Goal: Task Accomplishment & Management: Use online tool/utility

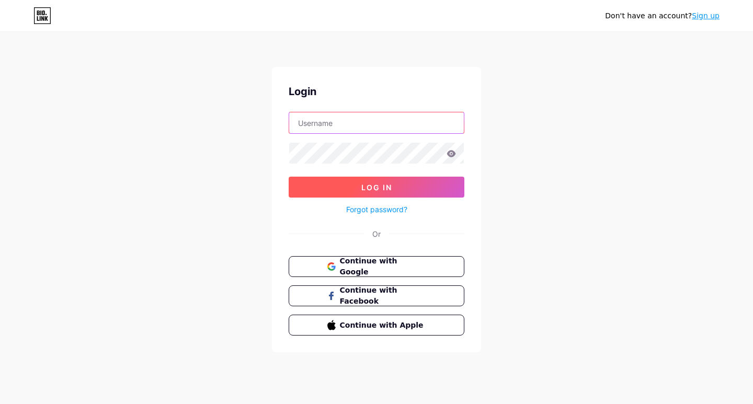
type input "labormaxomaha"
click at [314, 186] on button "Log In" at bounding box center [377, 187] width 176 height 21
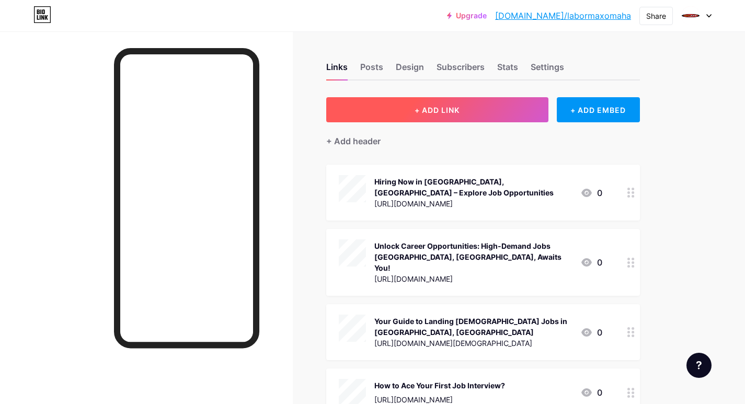
click at [415, 115] on button "+ ADD LINK" at bounding box center [437, 109] width 222 height 25
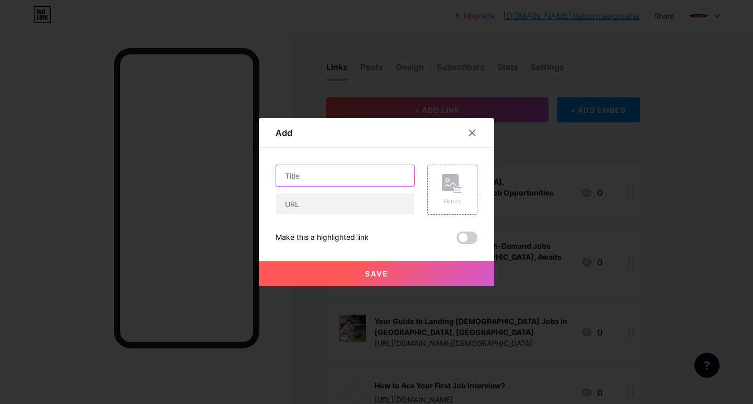
click at [308, 176] on input "text" at bounding box center [345, 175] width 138 height 21
paste input "Now Hiring in [GEOGRAPHIC_DATA], [GEOGRAPHIC_DATA]"
type input "Now Hiring in [GEOGRAPHIC_DATA], [GEOGRAPHIC_DATA]"
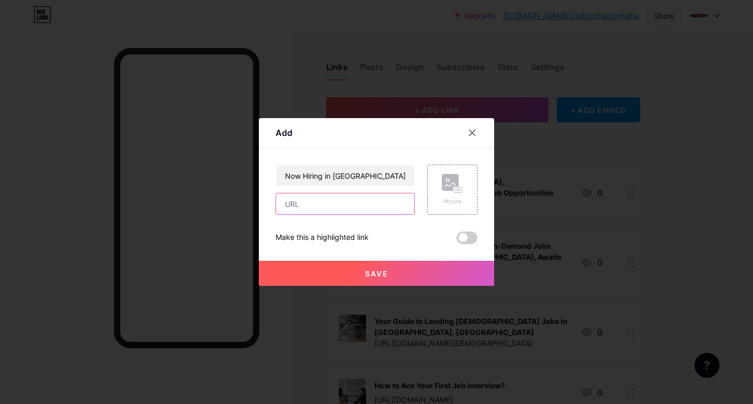
click at [294, 197] on input "text" at bounding box center [345, 204] width 138 height 21
paste input "[URL][DOMAIN_NAME]"
type input "[URL][DOMAIN_NAME]"
click at [451, 191] on rect at bounding box center [450, 182] width 17 height 17
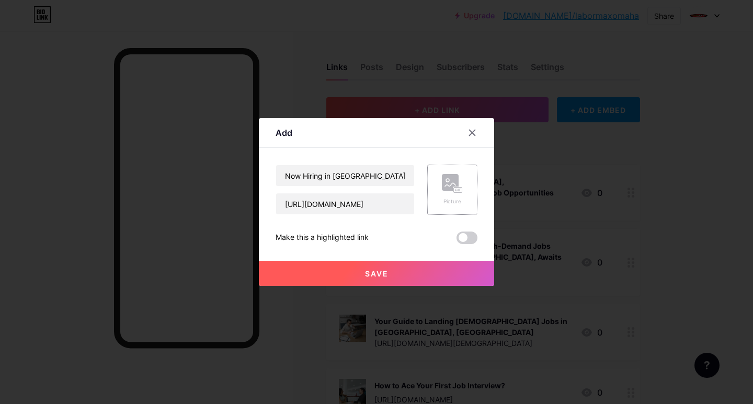
scroll to position [0, 0]
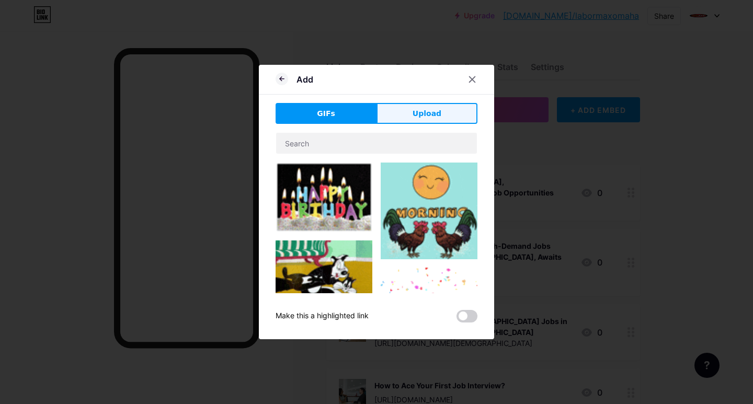
click at [418, 116] on span "Upload" at bounding box center [427, 113] width 29 height 11
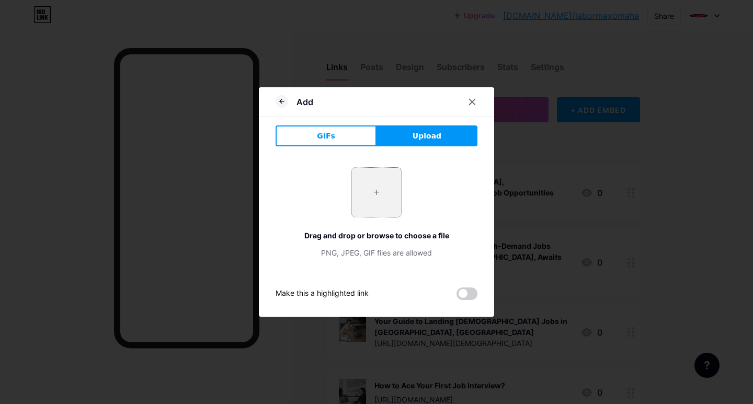
click at [358, 204] on input "file" at bounding box center [376, 192] width 49 height 49
type input "C:\fakepath\Now Hiring in Omaha, NE.jpg"
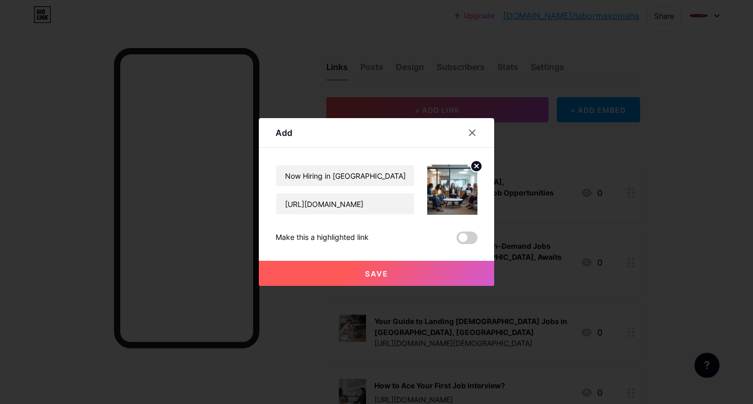
click at [333, 276] on button "Save" at bounding box center [376, 273] width 235 height 25
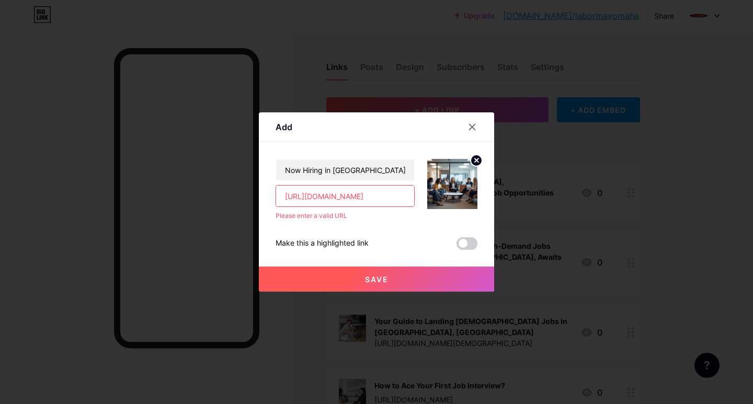
click at [322, 194] on input "[URL][DOMAIN_NAME]" at bounding box center [345, 196] width 138 height 21
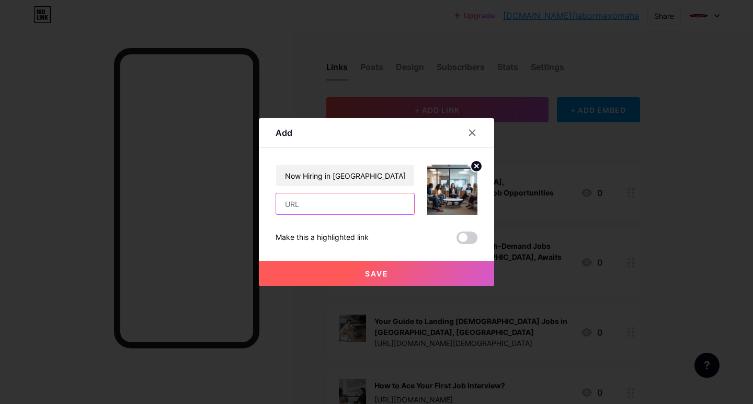
paste input "[URL][DOMAIN_NAME]"
type input "[URL][DOMAIN_NAME]"
click at [347, 272] on button "Save" at bounding box center [376, 273] width 235 height 25
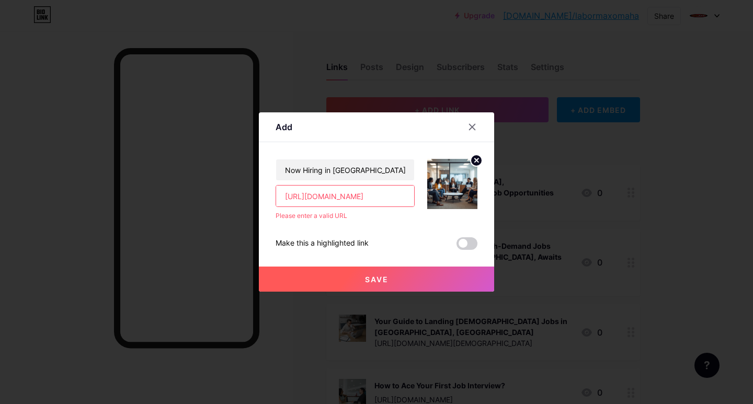
click at [321, 197] on input "[URL][DOMAIN_NAME]" at bounding box center [345, 196] width 138 height 21
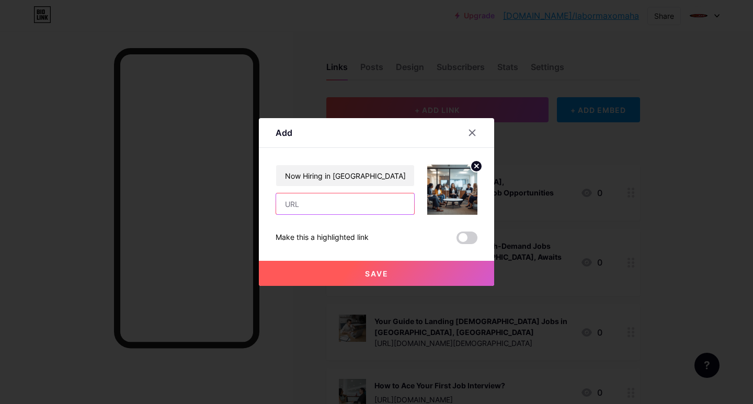
click at [278, 198] on input "text" at bounding box center [345, 204] width 138 height 21
paste input "[URL][DOMAIN_NAME]"
type input "[URL][DOMAIN_NAME]"
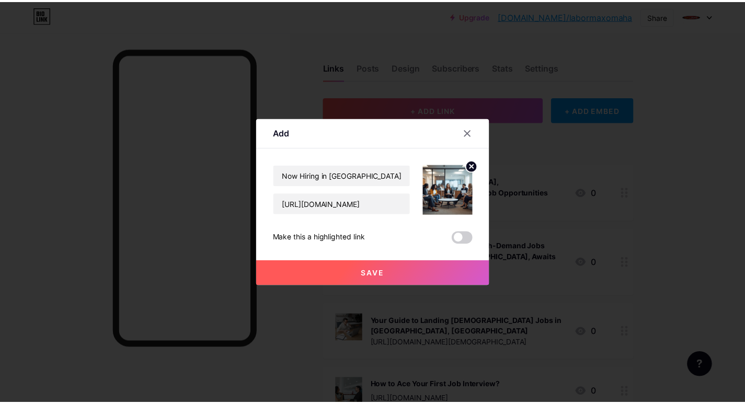
scroll to position [0, 0]
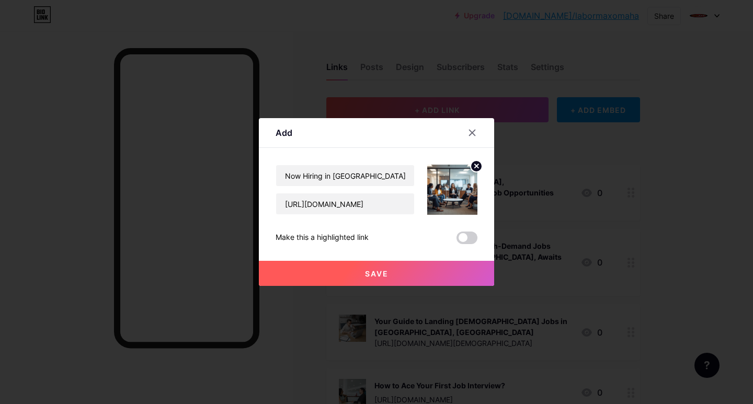
click at [349, 271] on button "Save" at bounding box center [376, 273] width 235 height 25
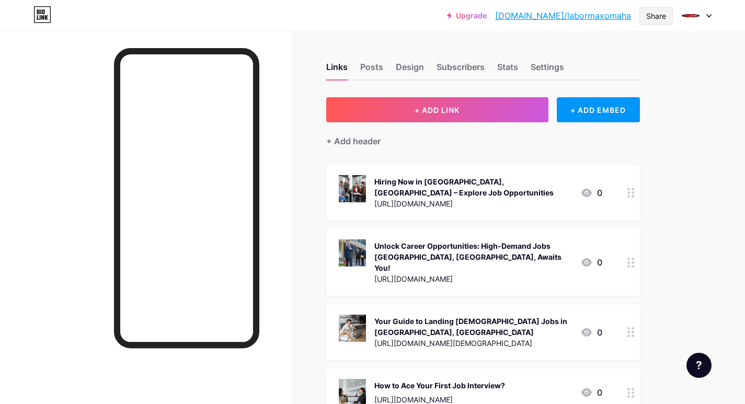
click at [651, 9] on div "Share" at bounding box center [656, 16] width 33 height 18
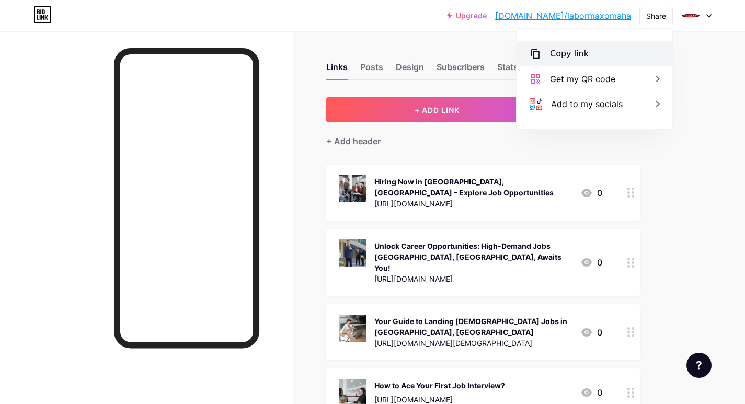
click at [565, 53] on div "Copy link" at bounding box center [569, 54] width 39 height 13
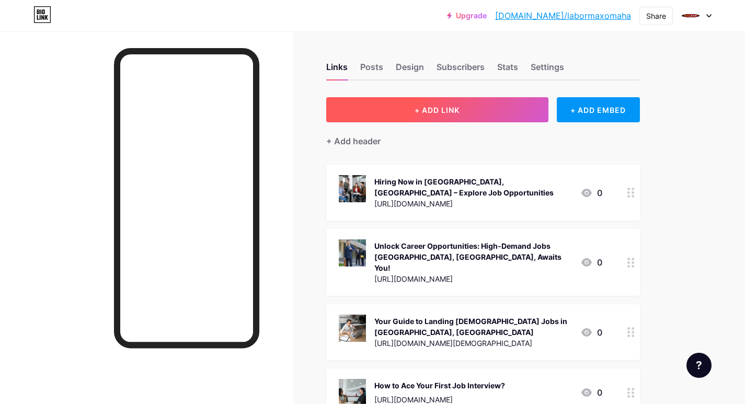
click at [411, 116] on button "+ ADD LINK" at bounding box center [437, 109] width 222 height 25
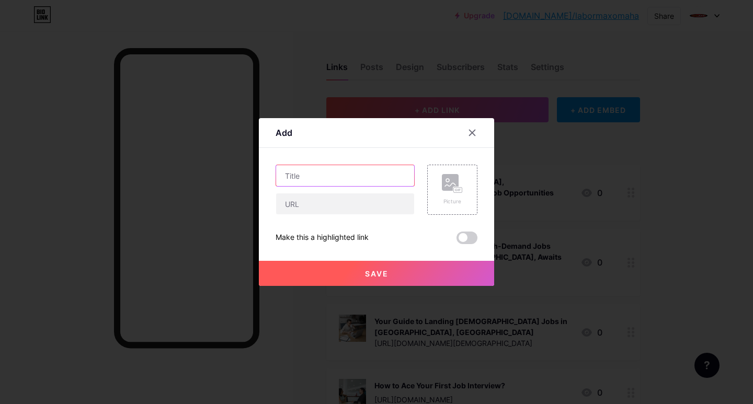
click at [320, 171] on input "text" at bounding box center [345, 175] width 138 height 21
paste input "Explore Top Jobs in [GEOGRAPHIC_DATA]"
type input "Explore Top Jobs in [GEOGRAPHIC_DATA]"
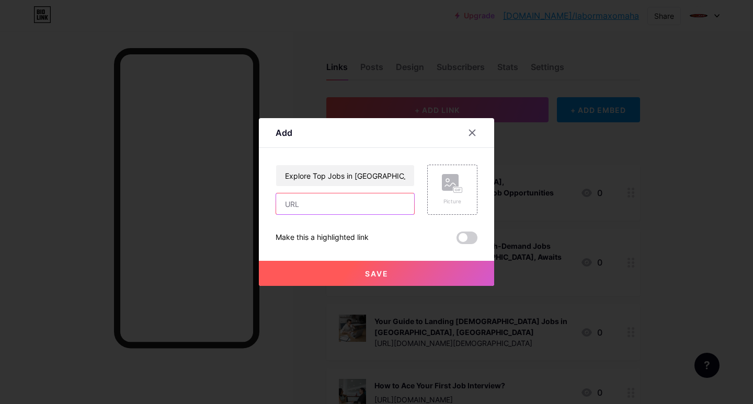
drag, startPoint x: 299, startPoint y: 208, endPoint x: 323, endPoint y: 306, distance: 101.4
click at [299, 208] on input "text" at bounding box center [345, 204] width 138 height 21
paste input "[URL][DOMAIN_NAME]"
type input "[URL][DOMAIN_NAME]"
click at [434, 196] on div "Picture" at bounding box center [452, 190] width 50 height 50
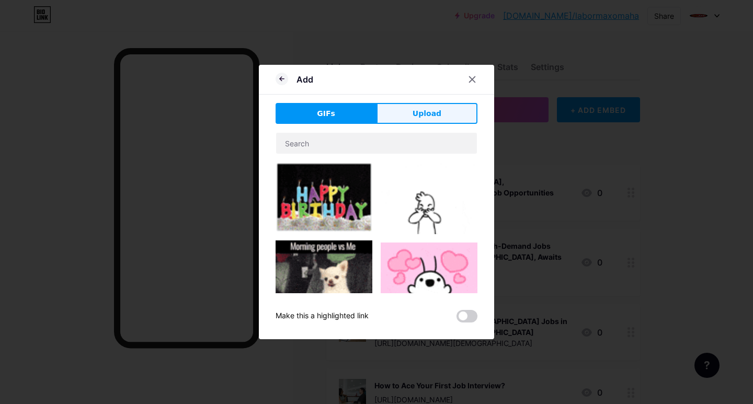
click at [413, 116] on button "Upload" at bounding box center [427, 113] width 101 height 21
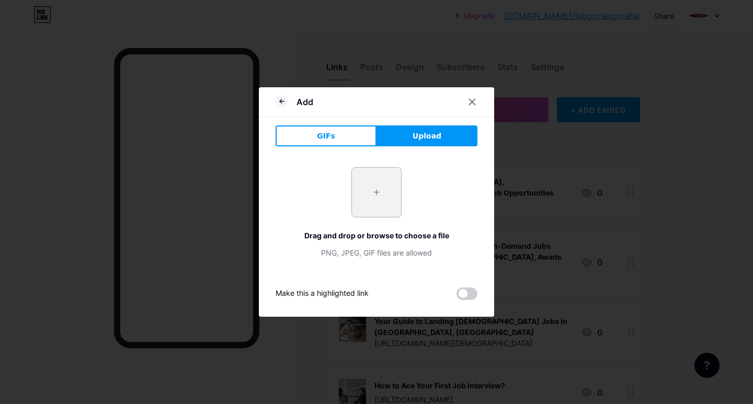
click at [376, 200] on input "file" at bounding box center [376, 192] width 49 height 49
type input "C:\fakepath\Explore Top Jobs in [GEOGRAPHIC_DATA]jpg"
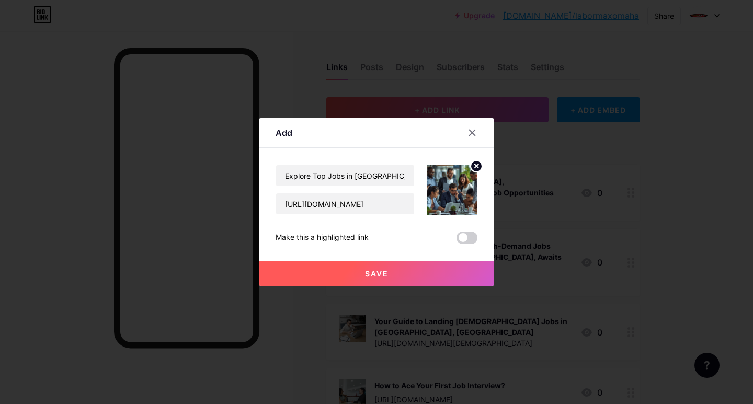
click at [376, 269] on span "Save" at bounding box center [377, 273] width 24 height 9
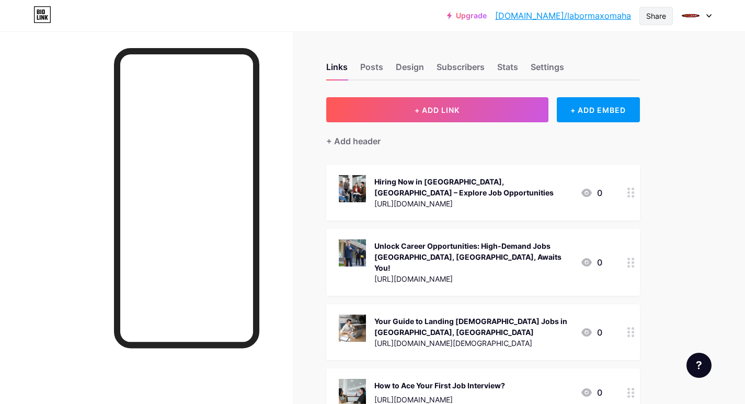
click at [664, 14] on div "Share" at bounding box center [656, 15] width 20 height 11
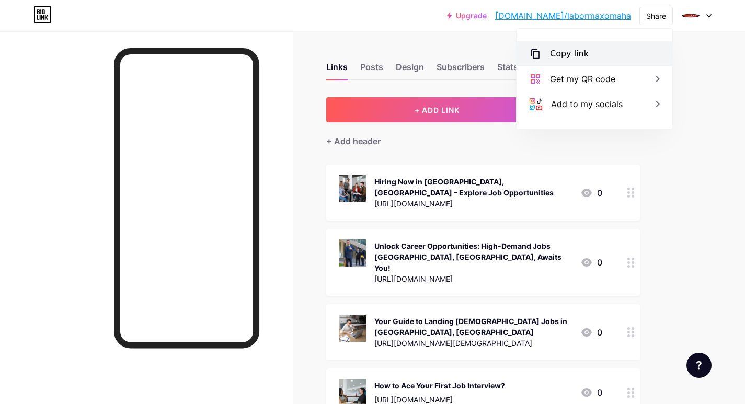
click at [569, 50] on div "Copy link" at bounding box center [569, 54] width 39 height 13
